Goal: Navigation & Orientation: Find specific page/section

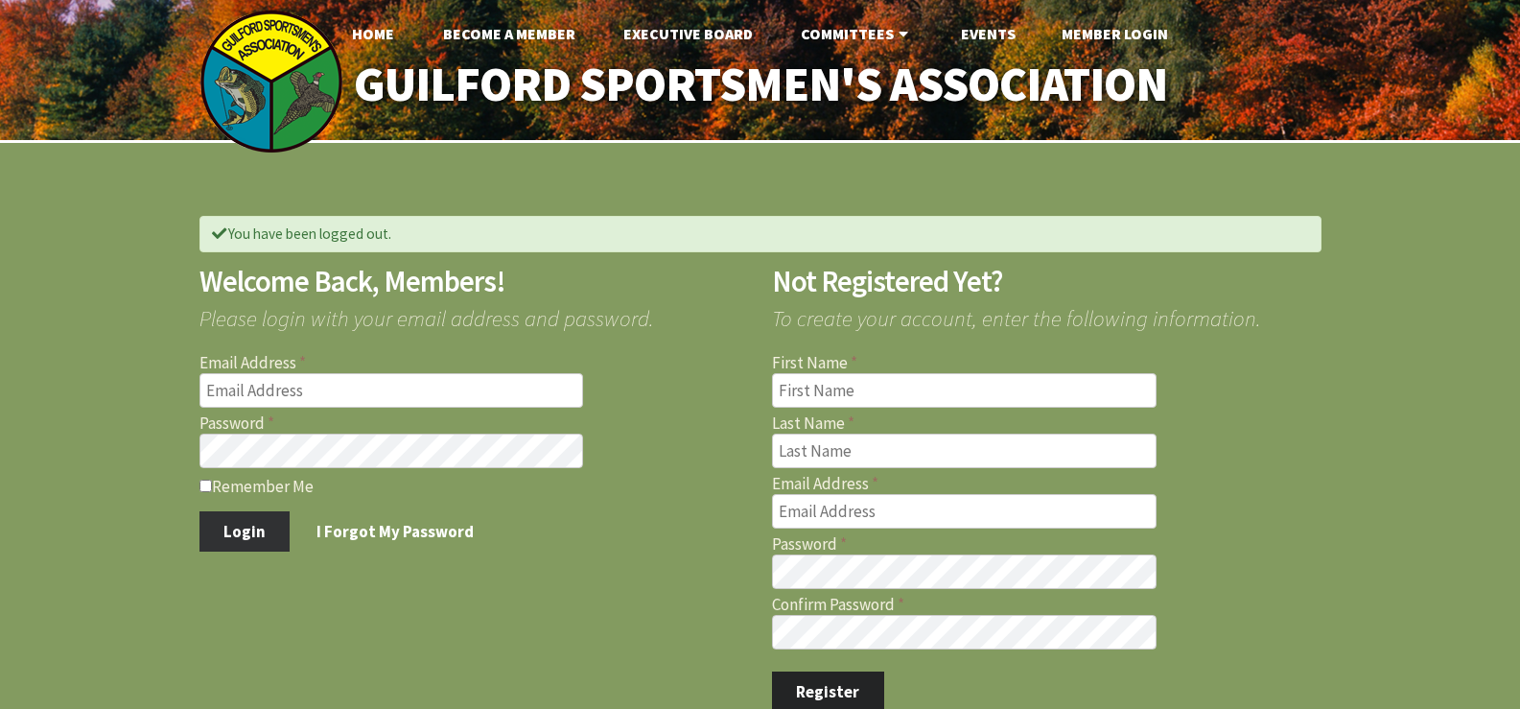
type input "jfdambra@comcast.net"
type input "[EMAIL_ADDRESS][DOMAIN_NAME]"
click at [229, 529] on button "Login" at bounding box center [244, 531] width 91 height 40
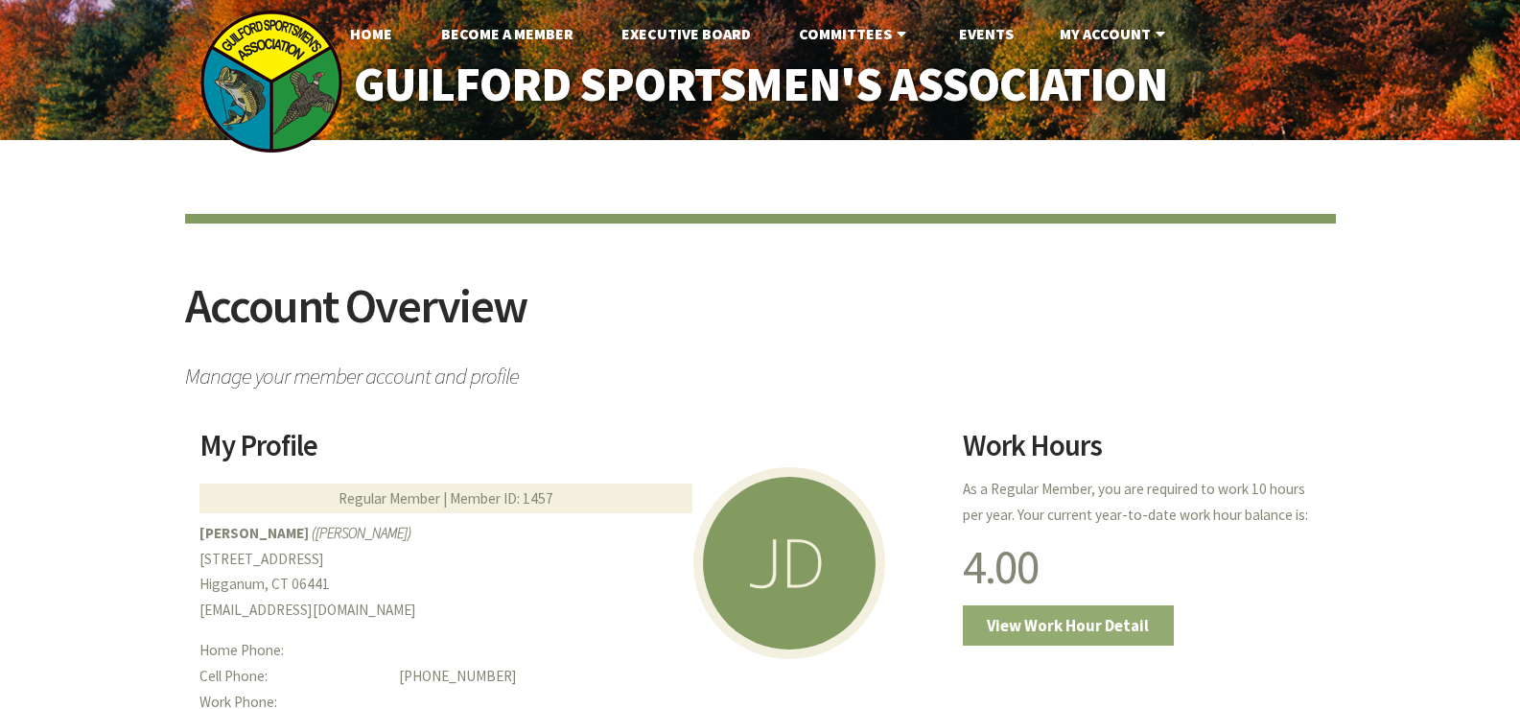
click at [1067, 619] on link "View Work Hour Detail" at bounding box center [1068, 625] width 211 height 40
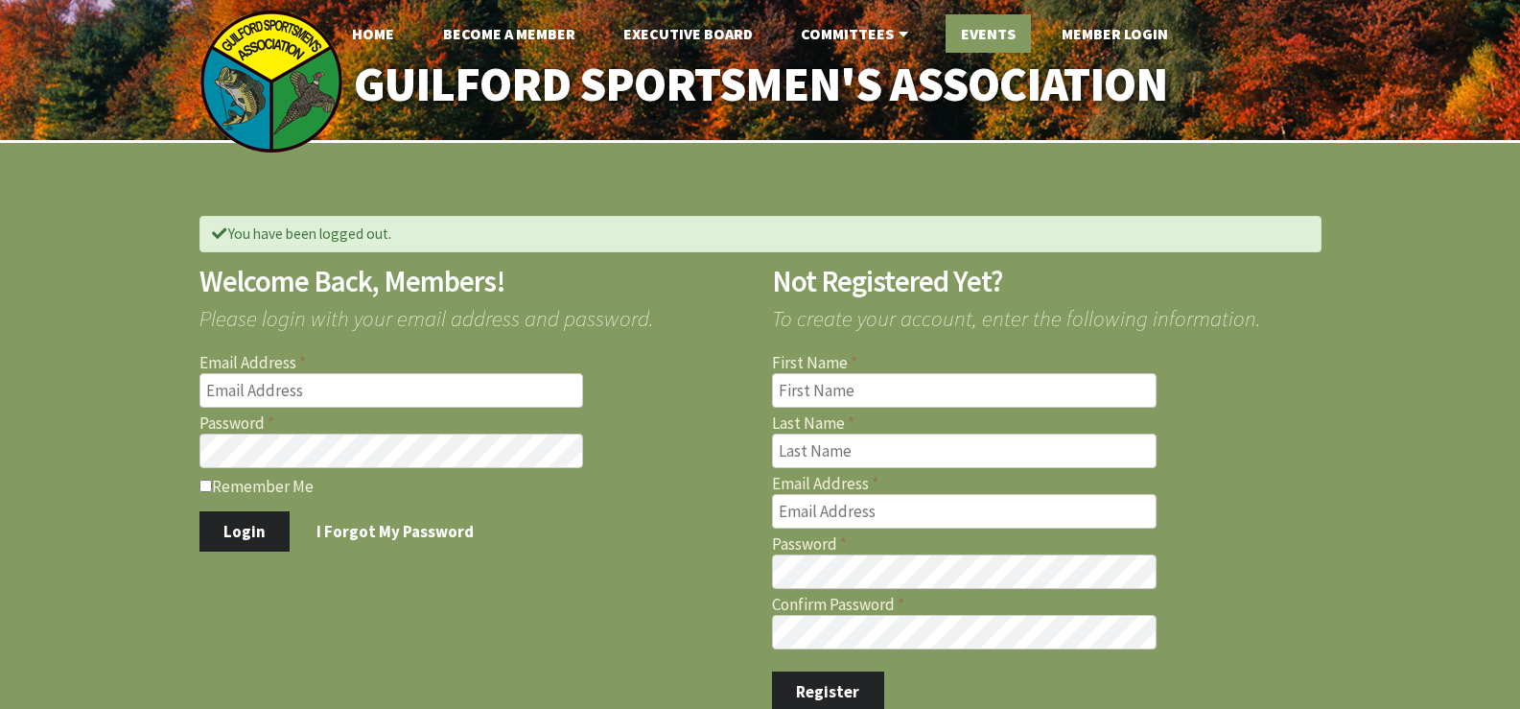
type input "[EMAIL_ADDRESS][DOMAIN_NAME]"
click at [993, 32] on link "Events" at bounding box center [987, 33] width 85 height 38
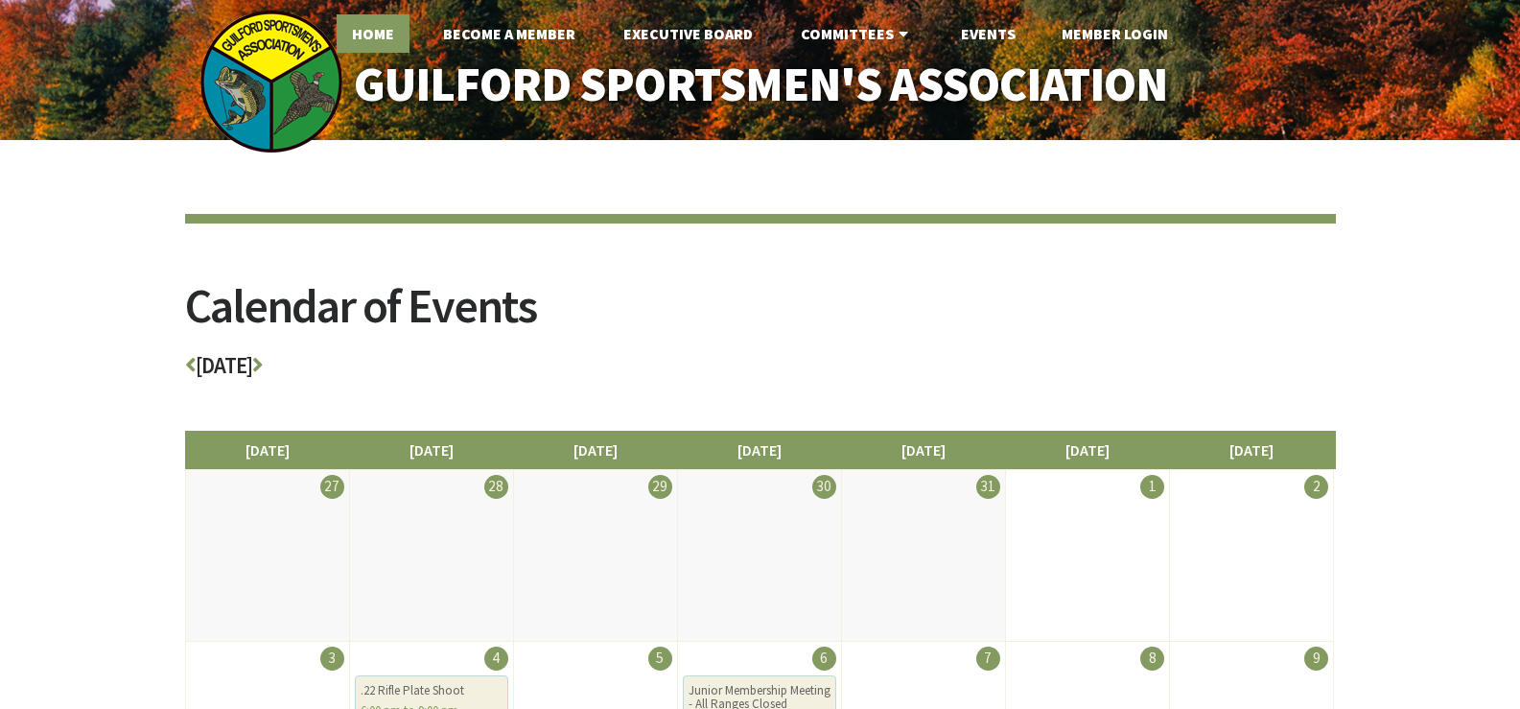
click at [385, 36] on link "Home" at bounding box center [373, 33] width 73 height 38
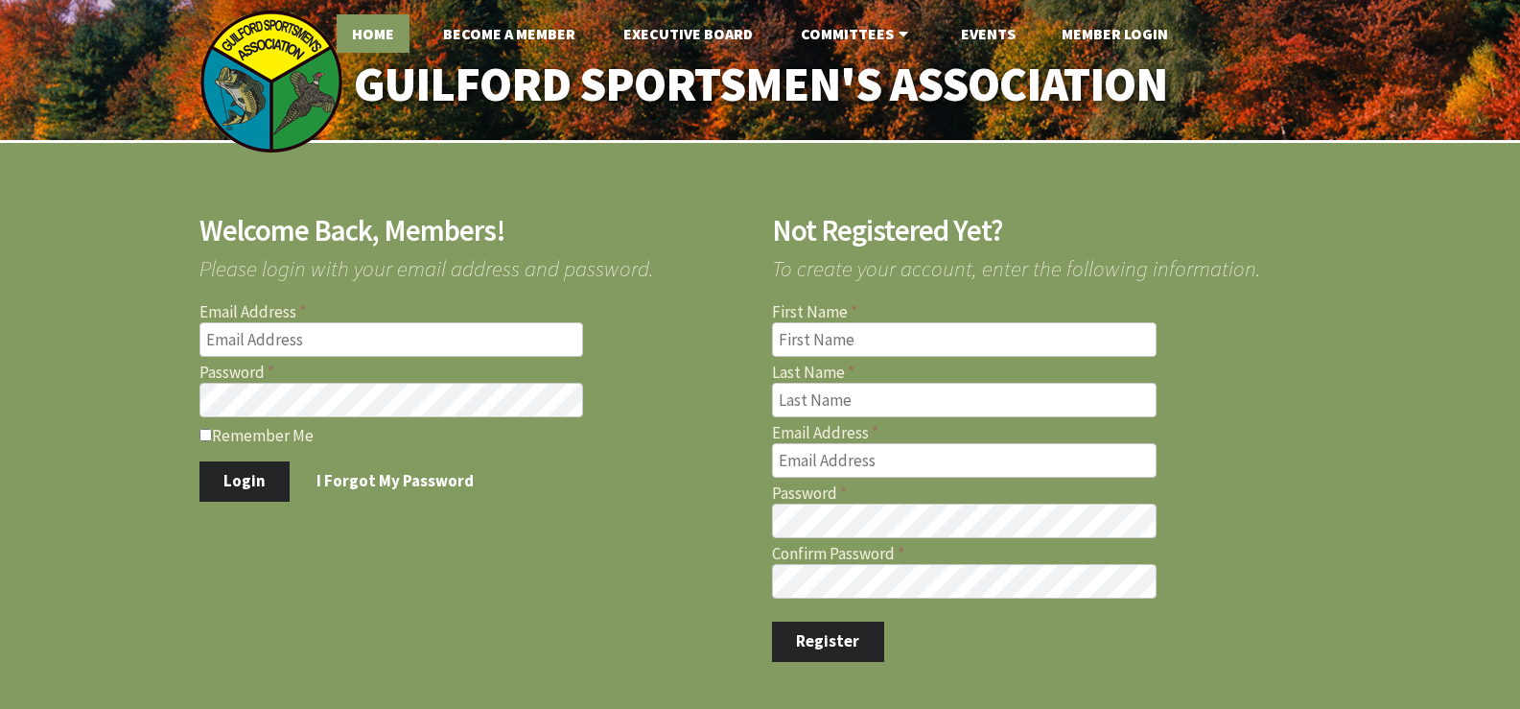
type input "[EMAIL_ADDRESS][DOMAIN_NAME]"
click at [382, 35] on link "Home" at bounding box center [373, 33] width 73 height 38
